Goal: Information Seeking & Learning: Learn about a topic

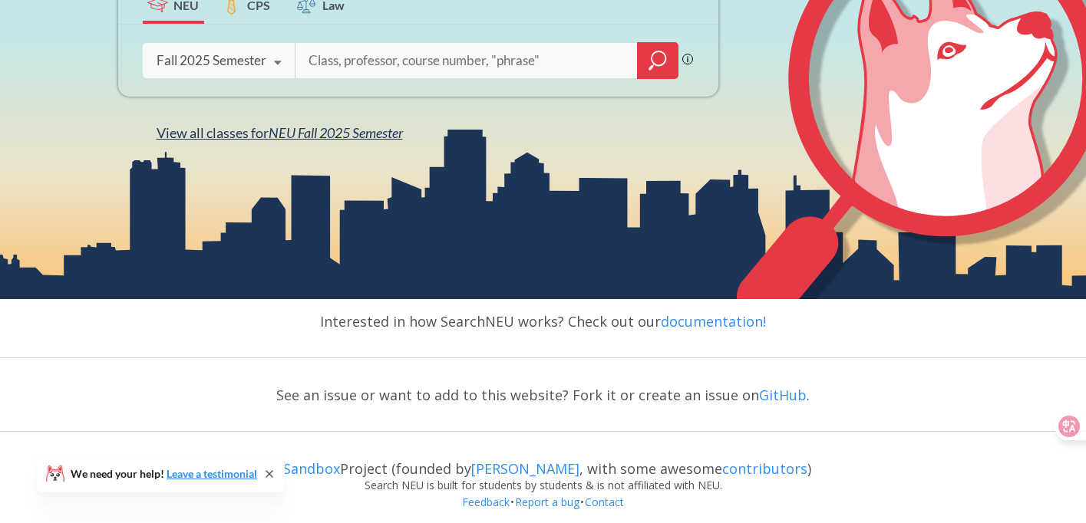
scroll to position [306, 0]
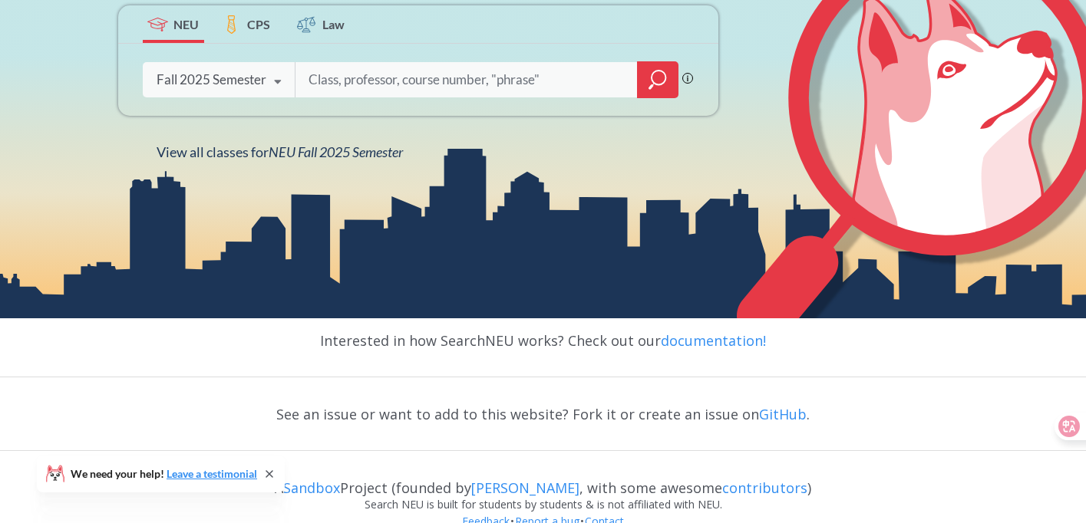
click at [487, 77] on input "search" at bounding box center [466, 80] width 319 height 32
type input "a"
type input "AI"
click at [665, 88] on icon "magnifying glass" at bounding box center [658, 79] width 18 height 21
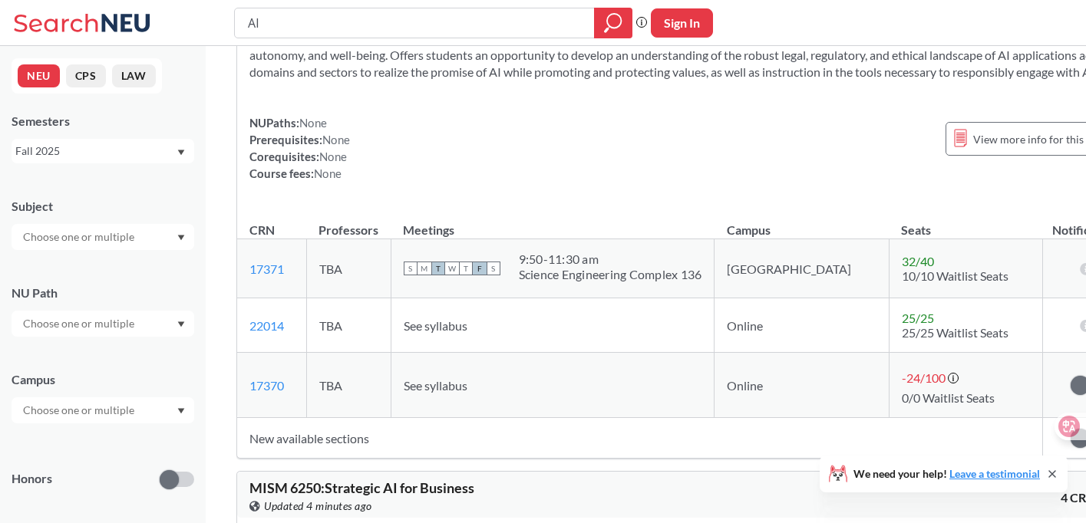
scroll to position [75, 0]
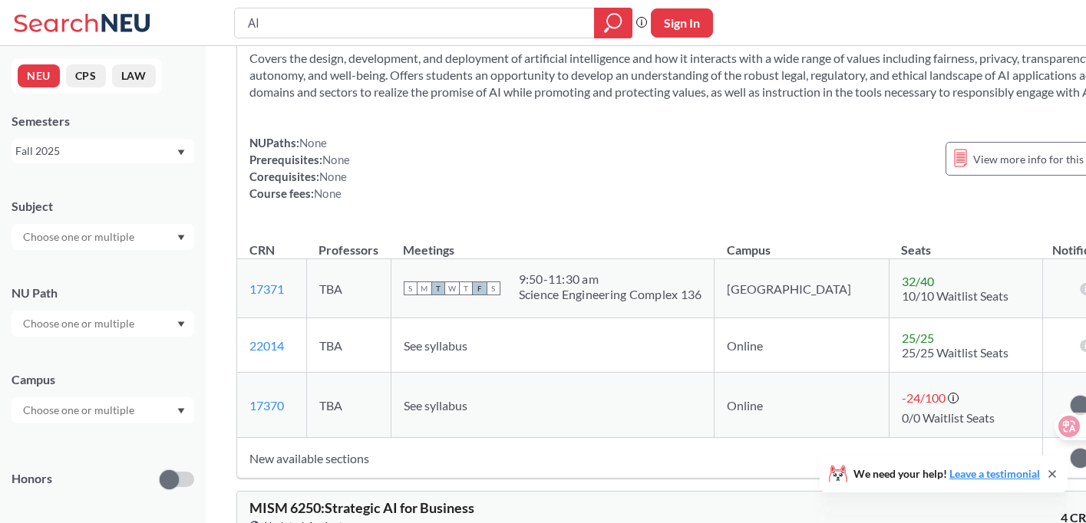
click at [124, 247] on div at bounding box center [103, 237] width 183 height 26
click at [131, 241] on input "text" at bounding box center [79, 237] width 129 height 18
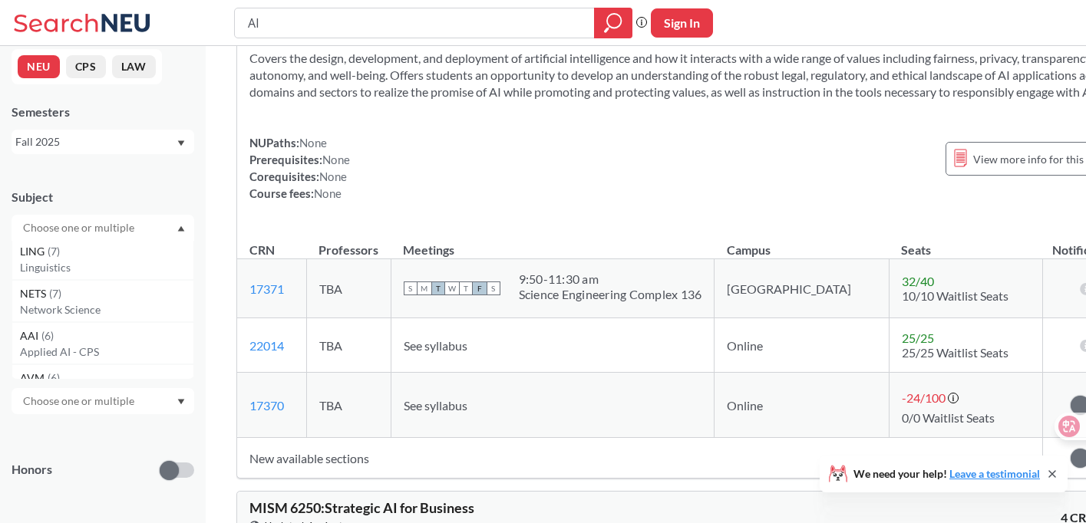
scroll to position [0, 0]
click at [162, 302] on div at bounding box center [103, 315] width 183 height 26
click at [142, 388] on div at bounding box center [103, 401] width 183 height 26
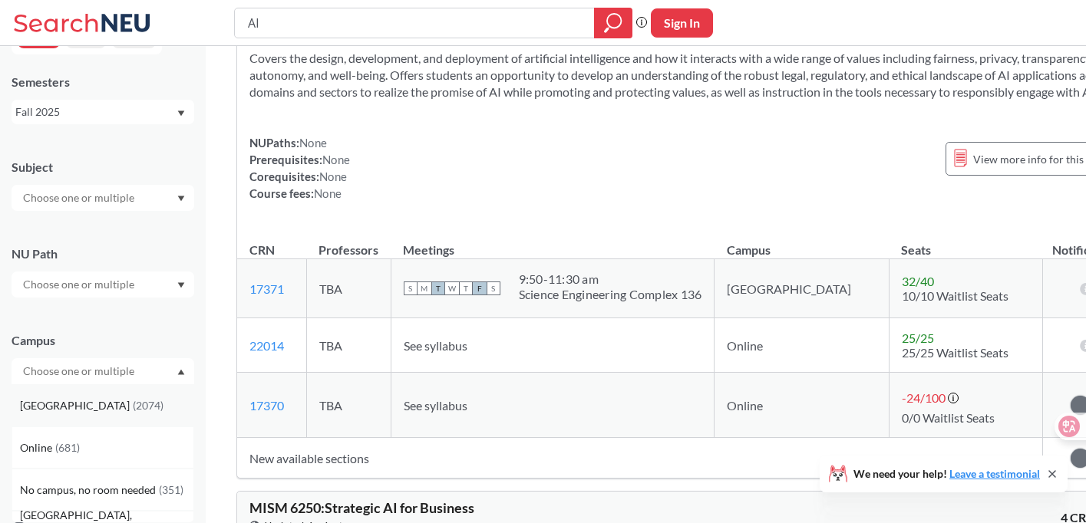
scroll to position [49, 0]
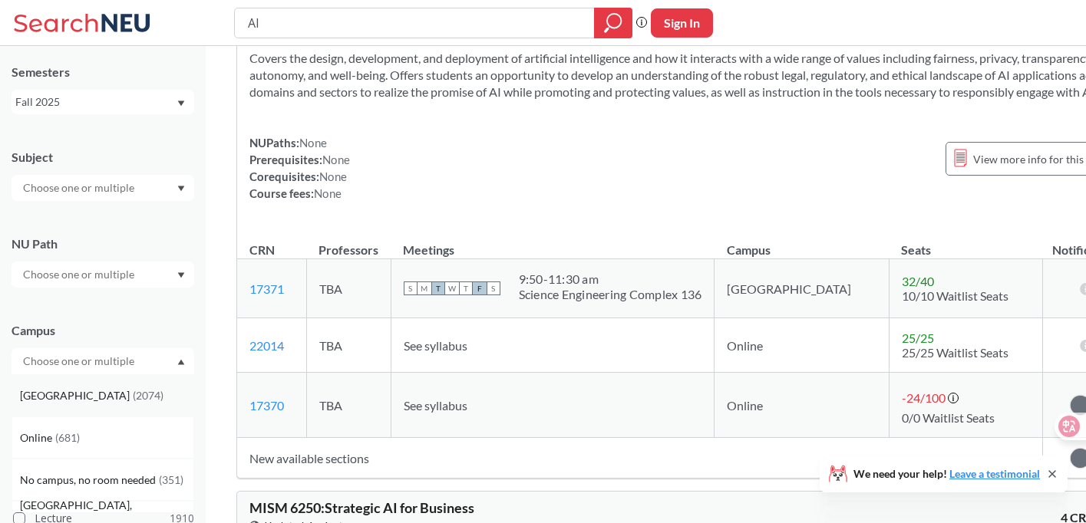
click at [147, 385] on div "[GEOGRAPHIC_DATA] ( 2074 )" at bounding box center [103, 396] width 183 height 42
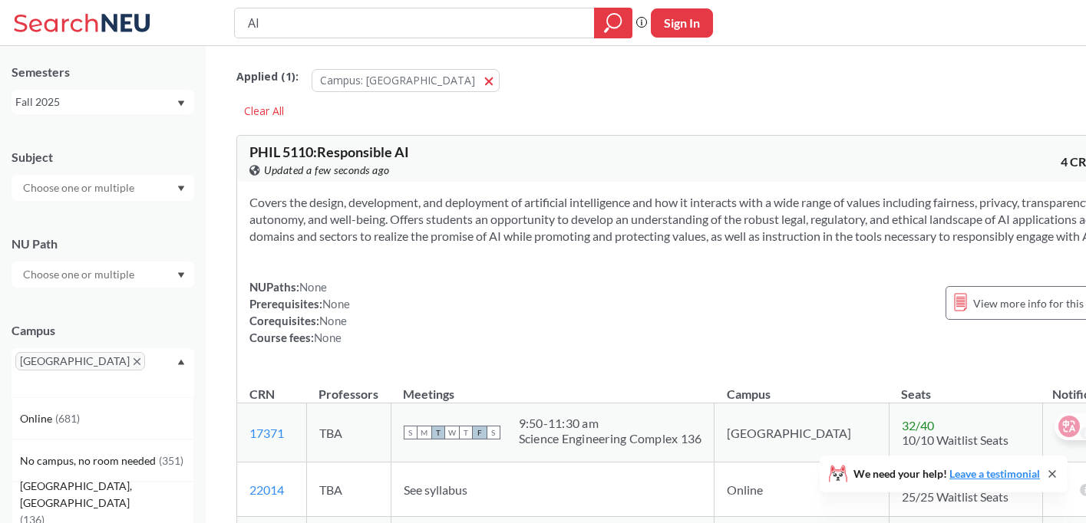
click at [150, 197] on div at bounding box center [103, 188] width 183 height 26
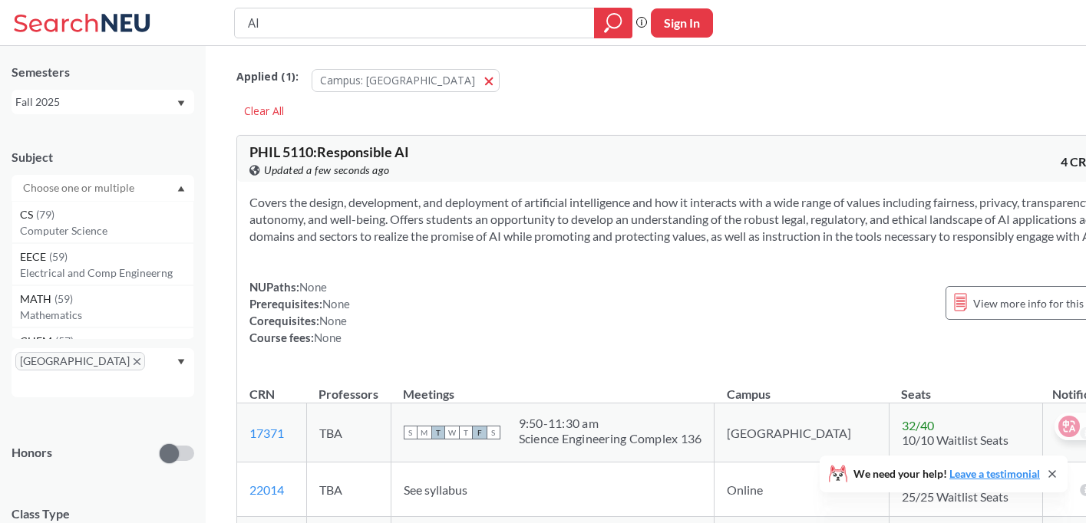
click at [156, 189] on div at bounding box center [103, 188] width 183 height 26
click at [157, 189] on div at bounding box center [103, 188] width 183 height 26
click at [151, 223] on p "Computer Science" at bounding box center [106, 230] width 173 height 15
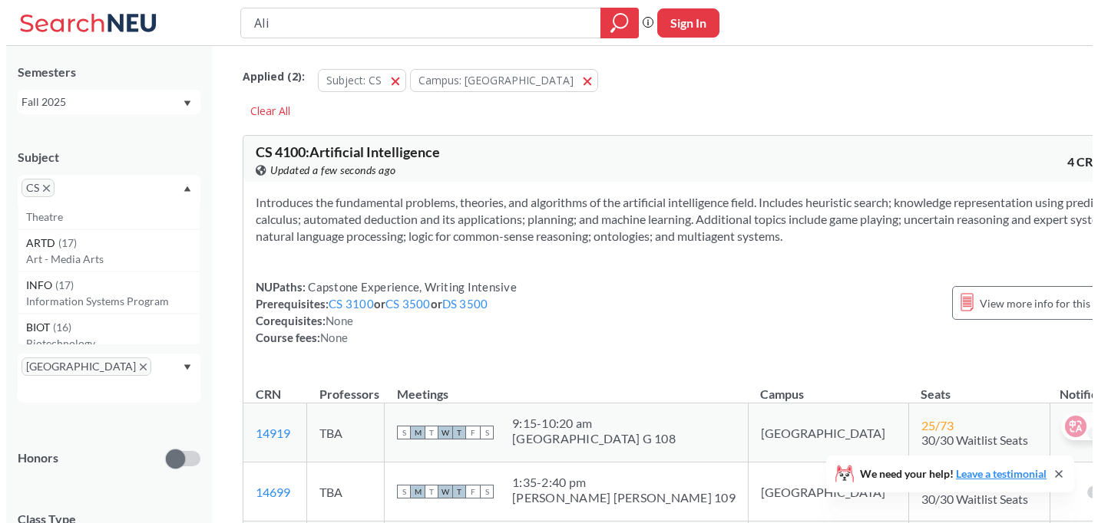
scroll to position [1559, 0]
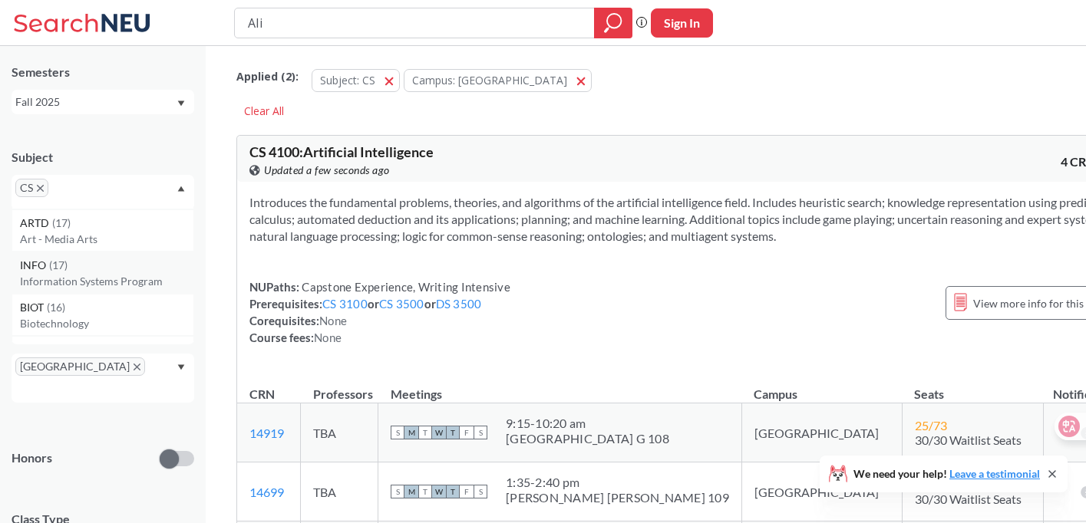
type input "AIi"
click at [143, 290] on div "INFO ( 17 ) Information Systems Program" at bounding box center [103, 273] width 183 height 42
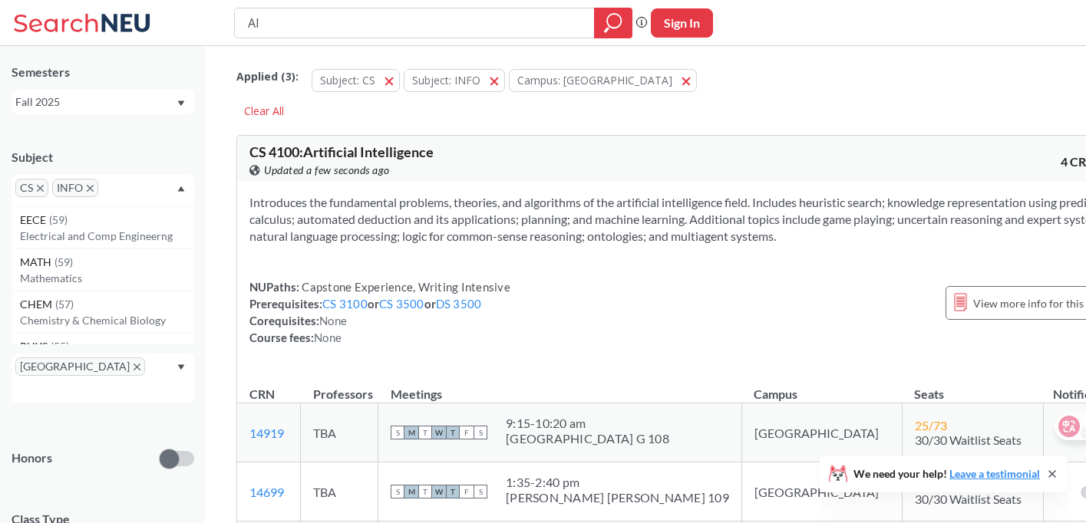
scroll to position [20, 0]
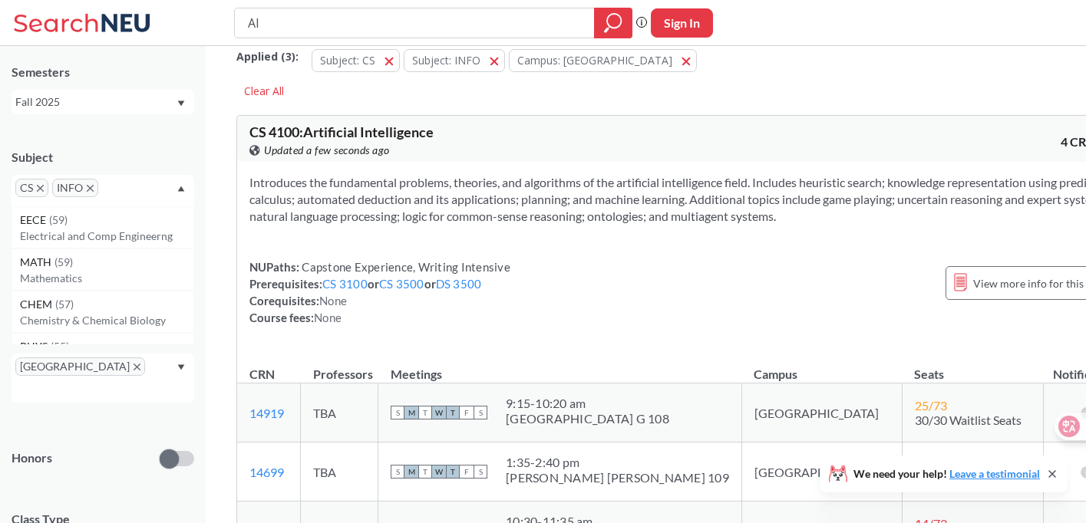
click at [183, 190] on icon "Dropdown arrow" at bounding box center [181, 189] width 7 height 5
click at [177, 274] on div at bounding box center [103, 280] width 183 height 26
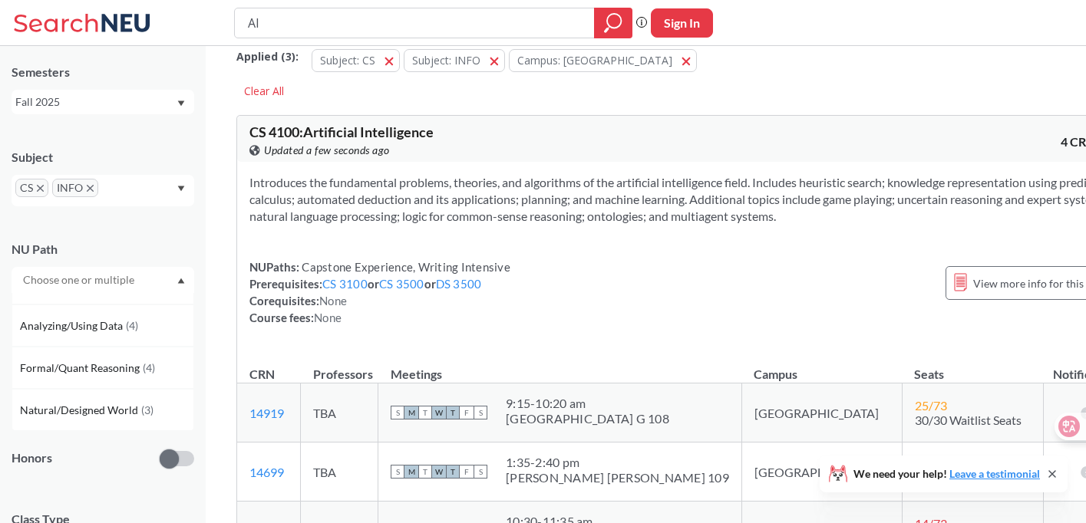
scroll to position [0, 0]
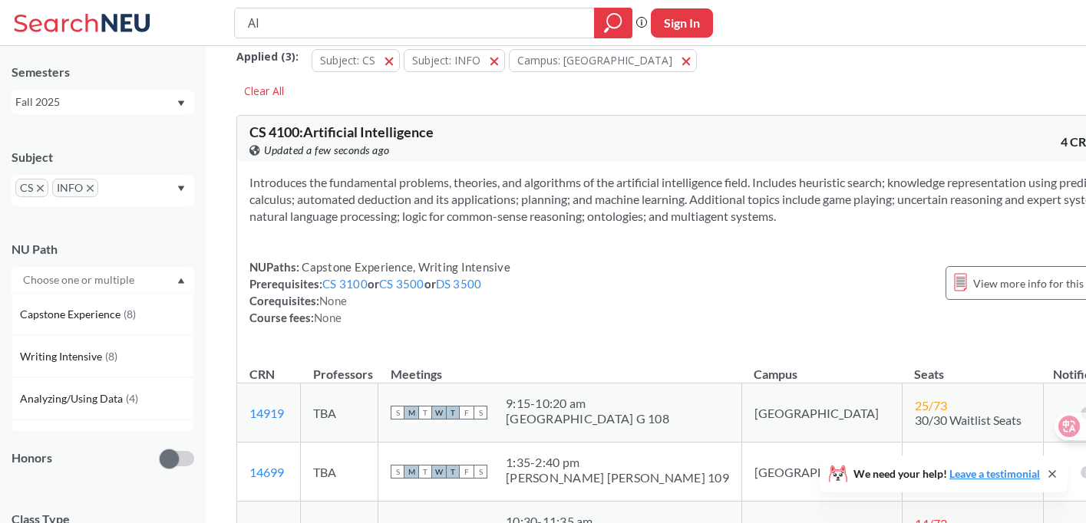
click at [187, 228] on div "NU Path Capstone Experience ( 8 ) Writing Intensive ( 8 ) Analyzing/Using Data …" at bounding box center [103, 260] width 183 height 68
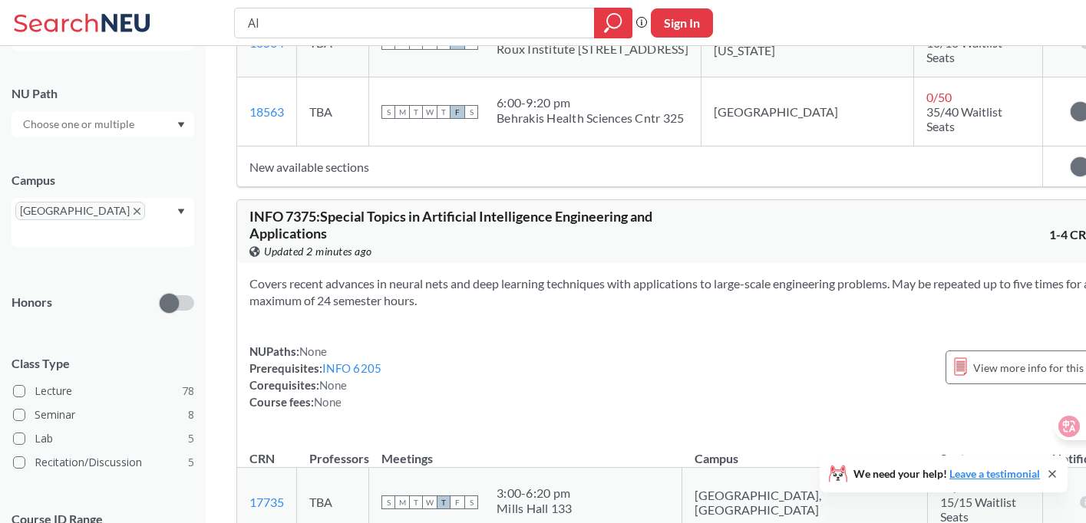
scroll to position [3344, 0]
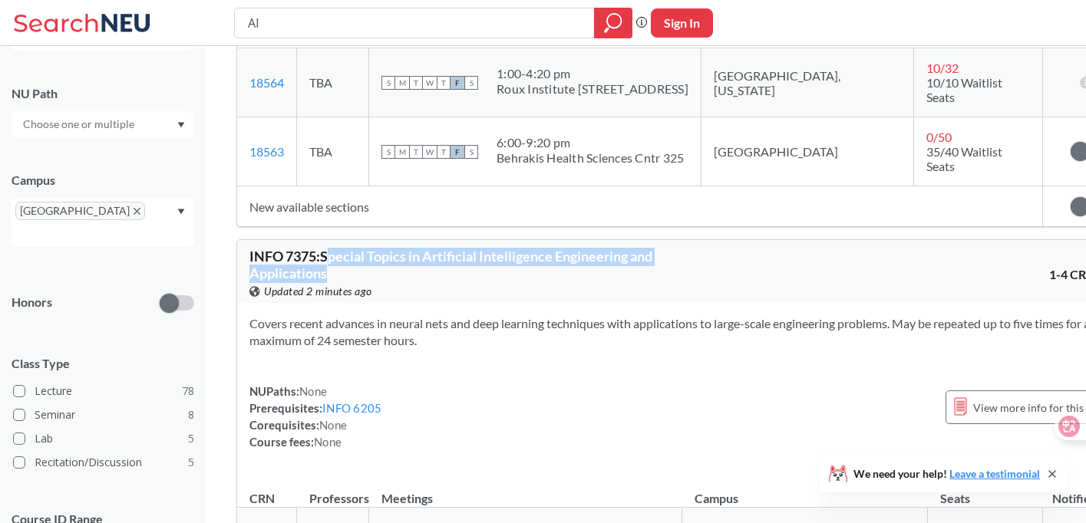
drag, startPoint x: 368, startPoint y: 100, endPoint x: 331, endPoint y: 81, distance: 41.9
click at [332, 249] on div "INFO 7375 : Special Topics in Artificial Intelligence Engineering and Applicati…" at bounding box center [467, 274] width 436 height 51
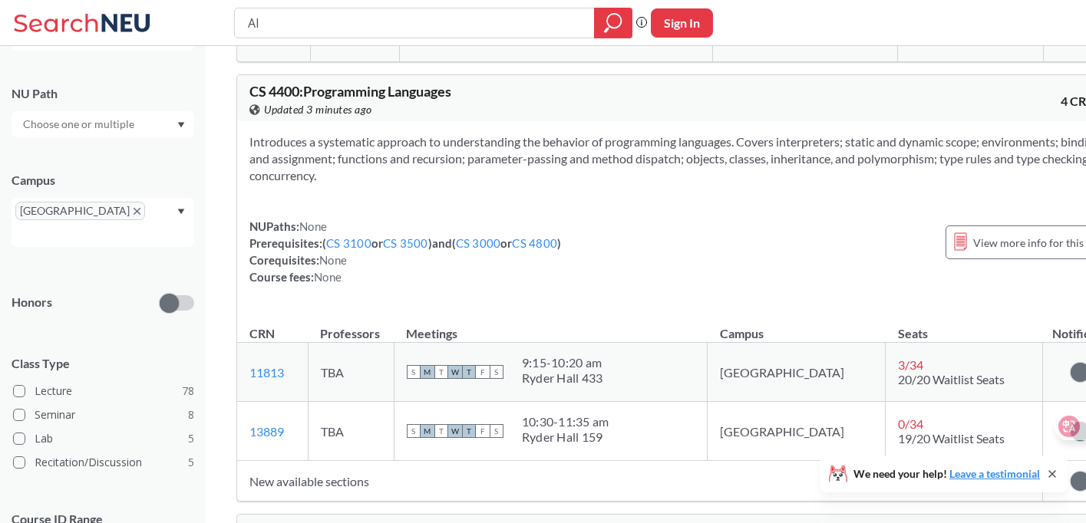
scroll to position [14773, 0]
